Goal: Find specific page/section: Find specific page/section

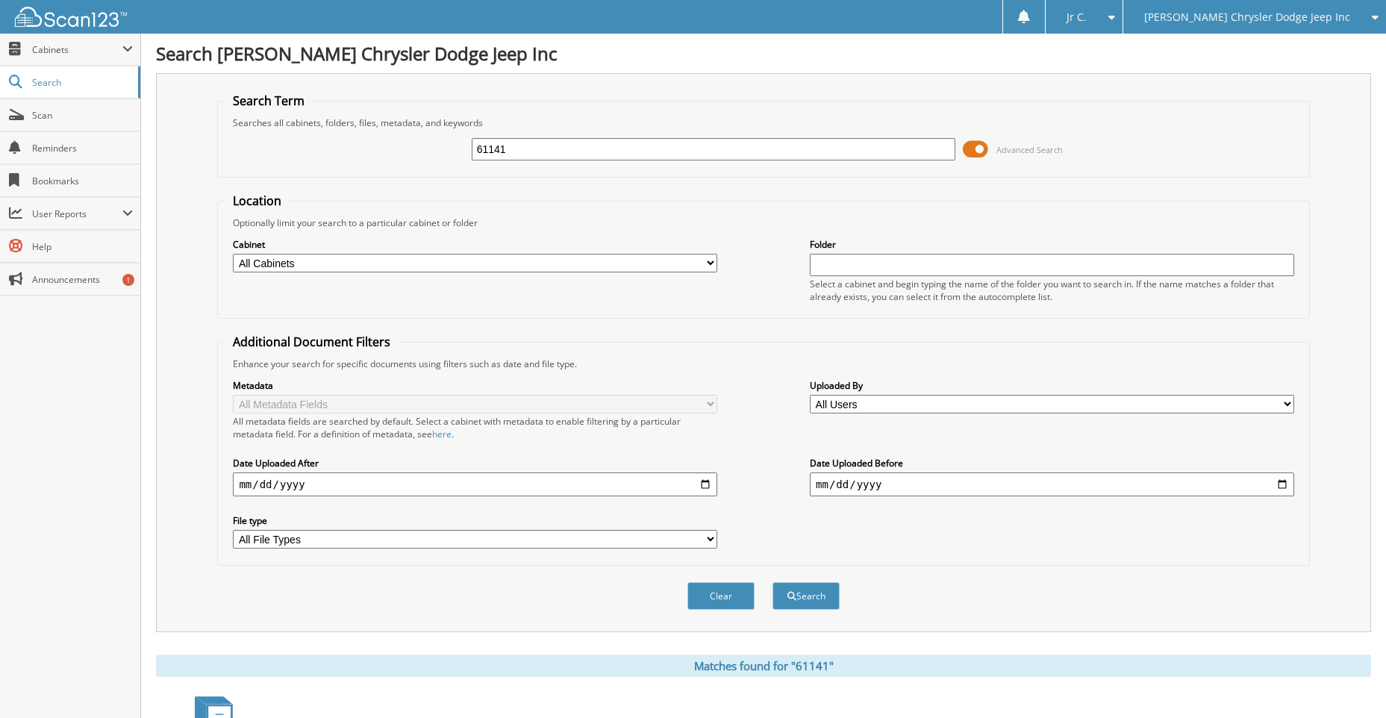
drag, startPoint x: 514, startPoint y: 147, endPoint x: 394, endPoint y: 155, distance: 119.7
click at [394, 155] on div "61141 Advanced Search" at bounding box center [763, 149] width 1076 height 40
type input "61282"
click at [773, 582] on button "Search" at bounding box center [806, 596] width 67 height 28
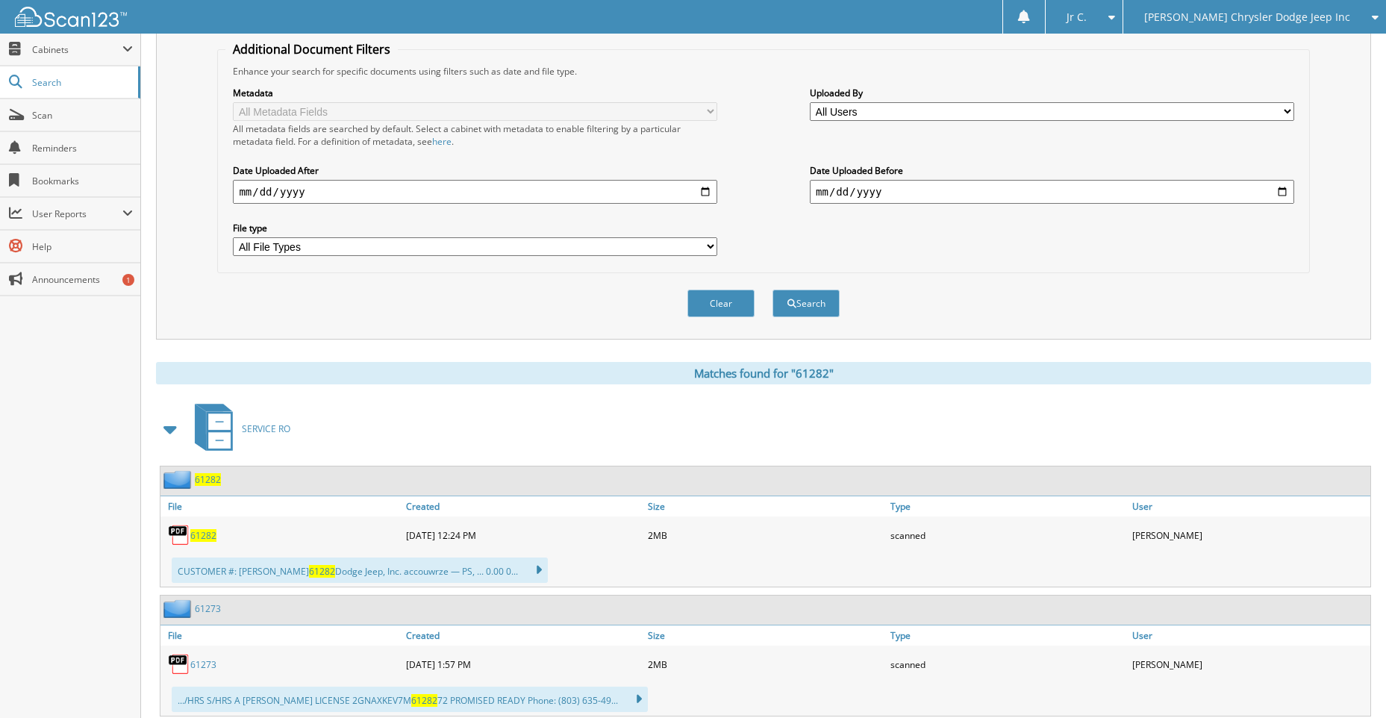
scroll to position [299, 0]
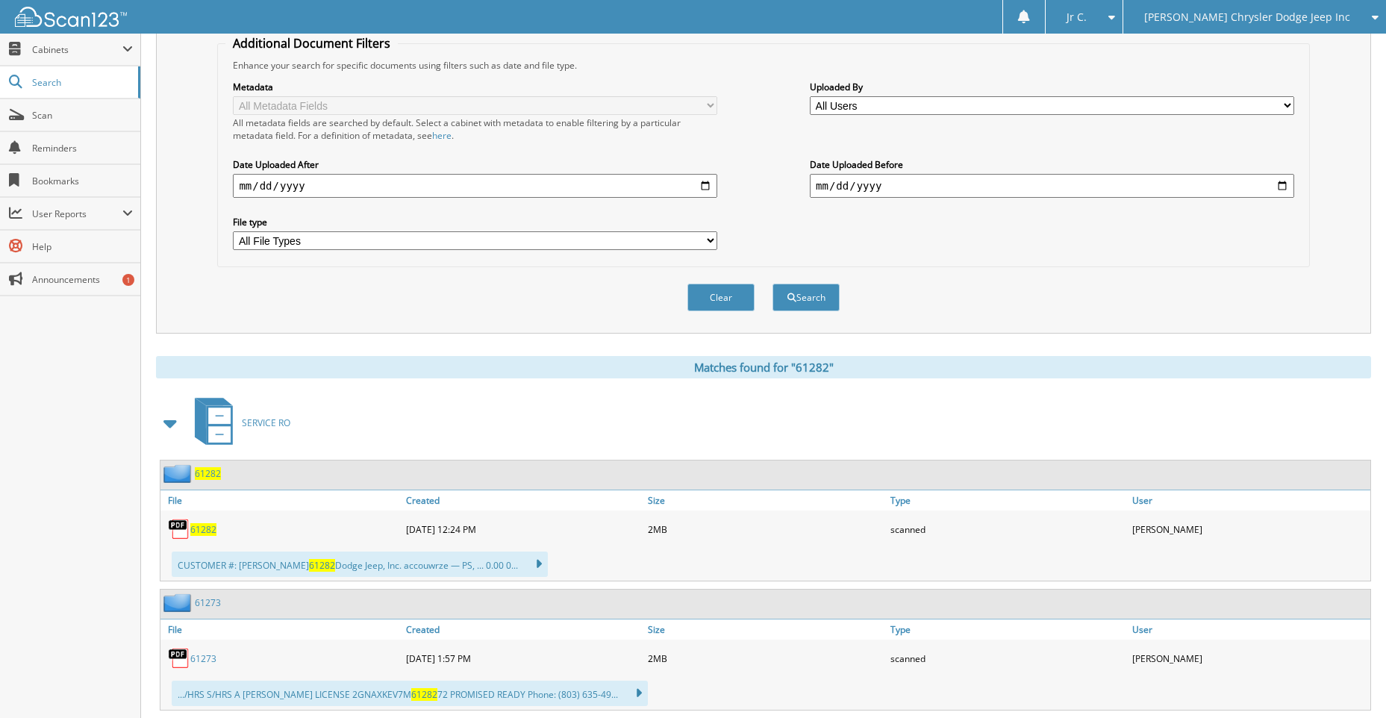
click at [193, 463] on div "61282" at bounding box center [765, 475] width 1210 height 29
click at [195, 472] on span "61282" at bounding box center [208, 473] width 26 height 13
